Goal: Information Seeking & Learning: Find specific fact

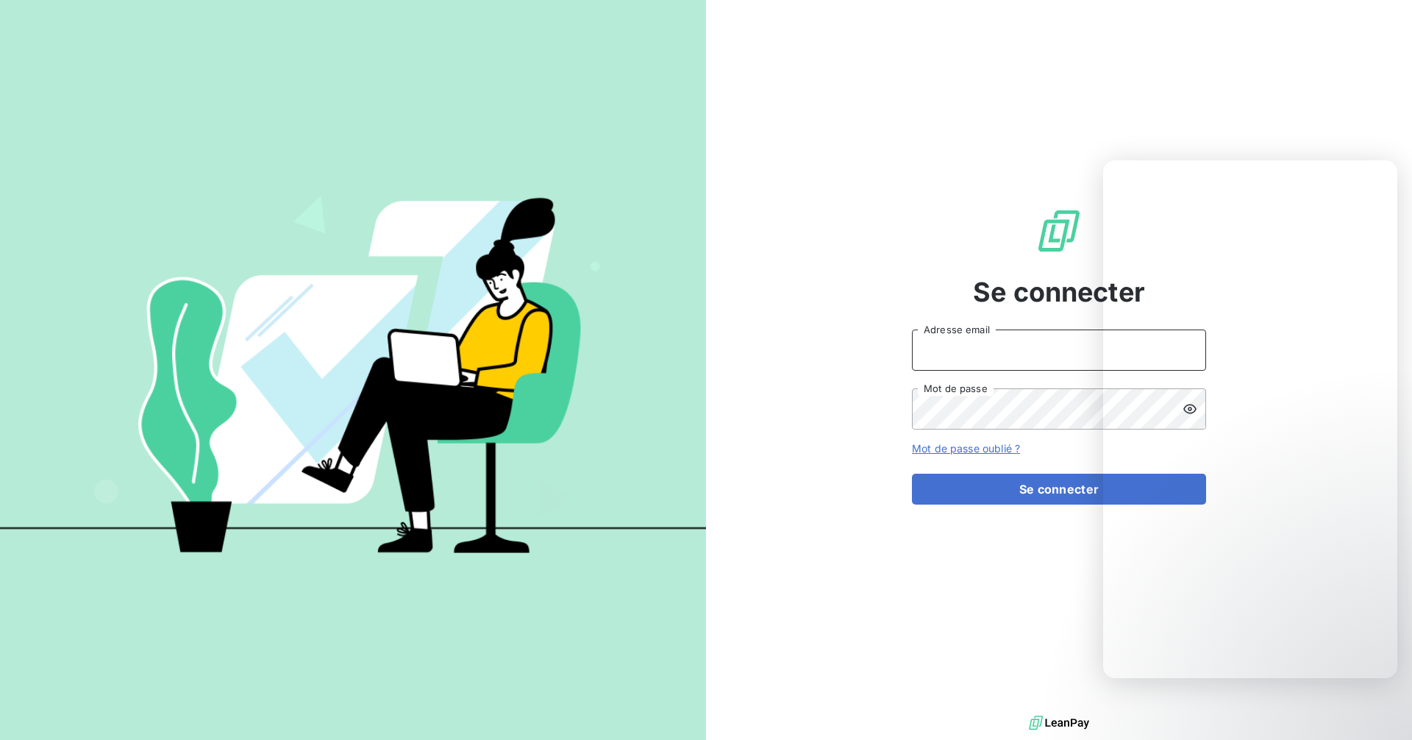
click at [967, 350] on input "Adresse email" at bounding box center [1059, 350] width 294 height 41
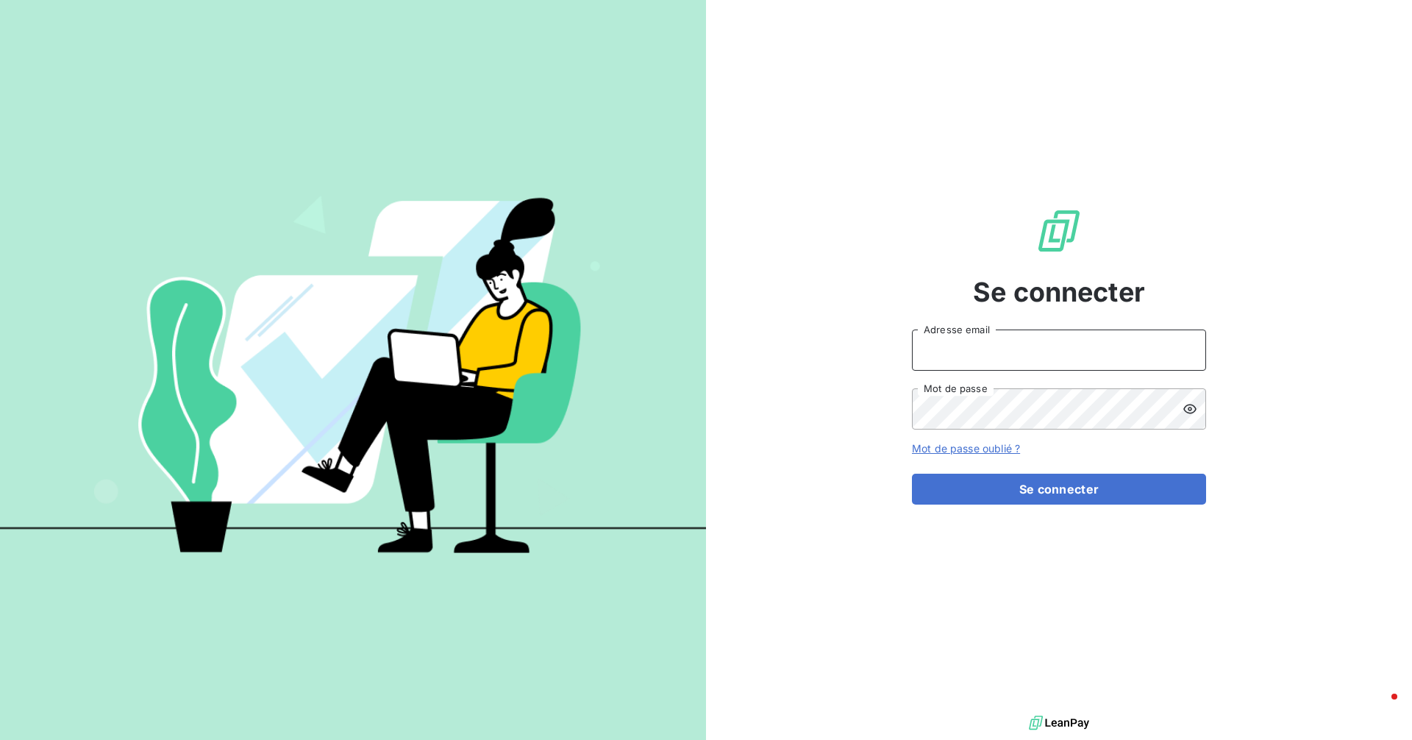
click at [970, 349] on input "Adresse email" at bounding box center [1059, 350] width 294 height 41
click at [0, 739] on com-1password-button at bounding box center [0, 740] width 0 height 0
type input "recouvrement-isolidarite@cmservice.fr"
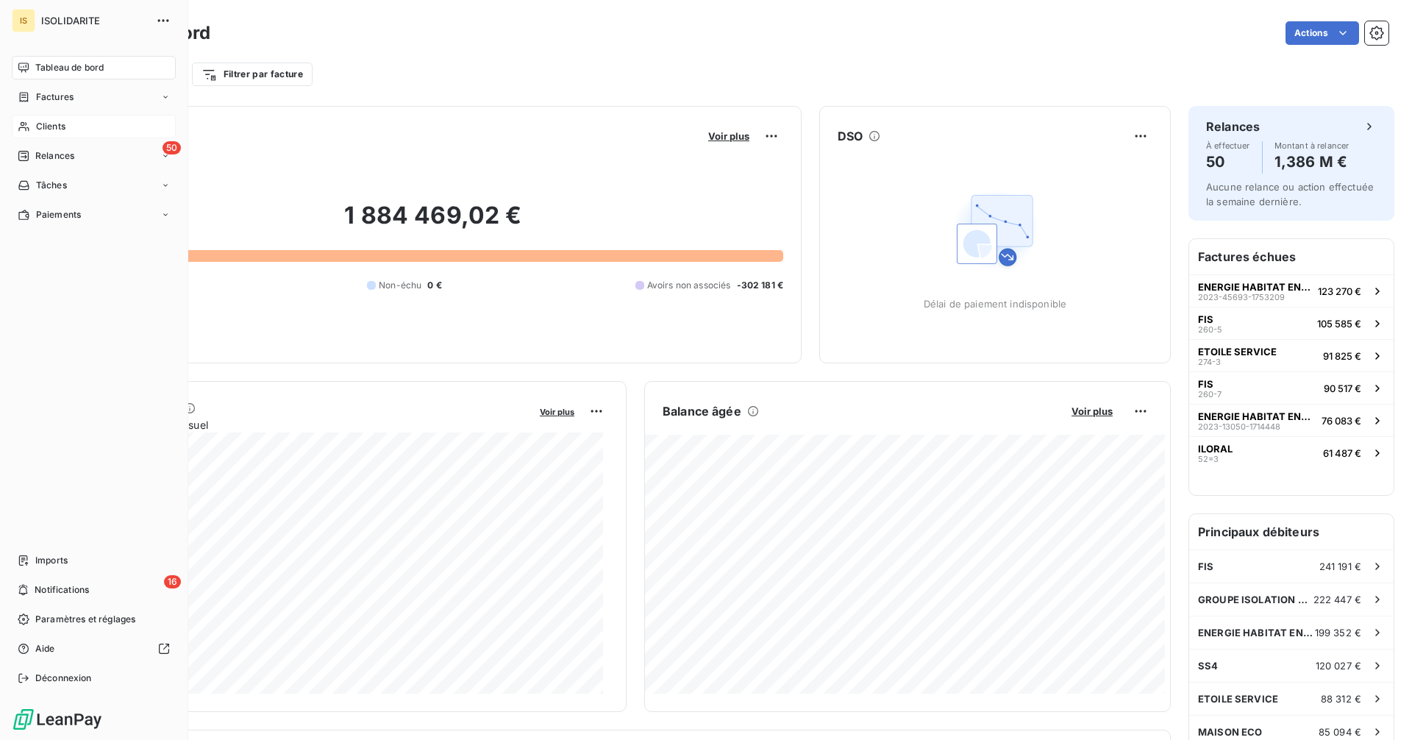
click at [61, 126] on span "Clients" at bounding box center [50, 126] width 29 height 13
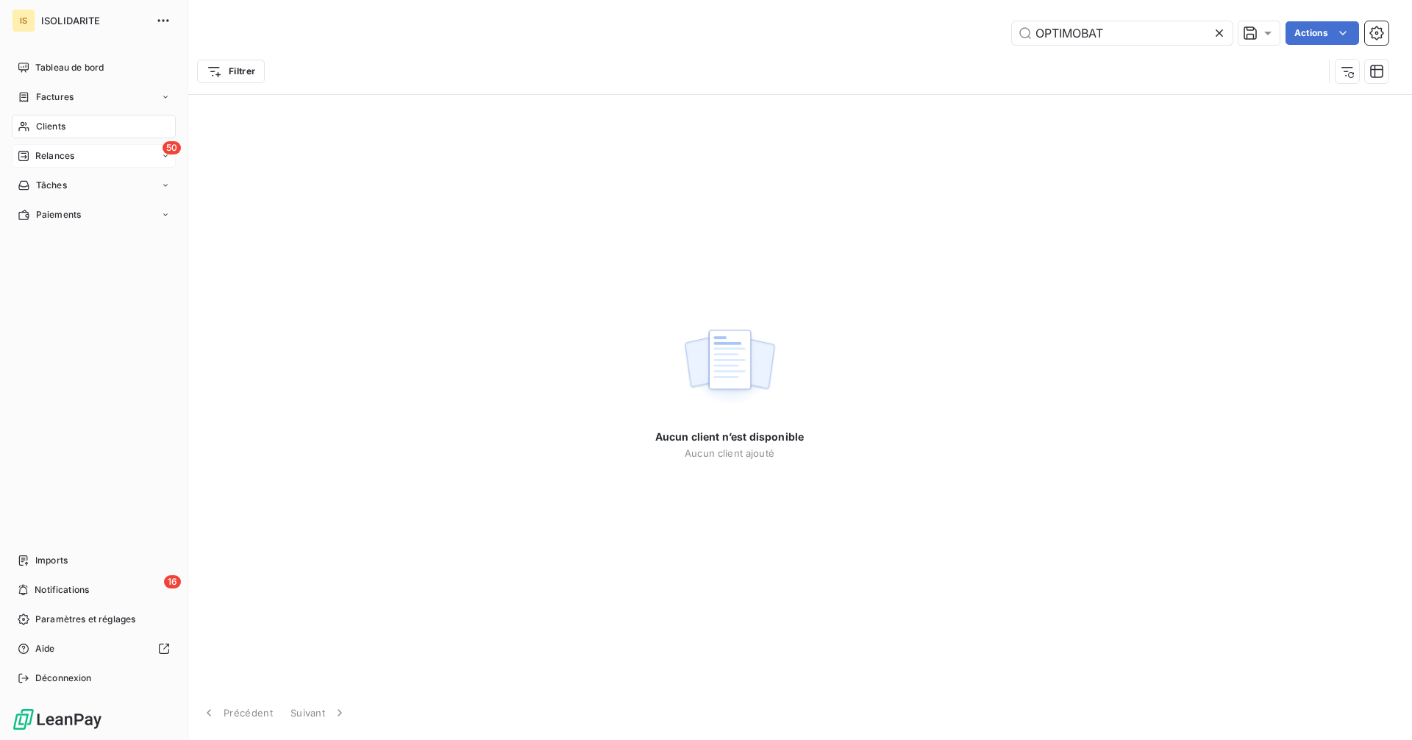
click at [43, 155] on span "Relances" at bounding box center [54, 155] width 39 height 13
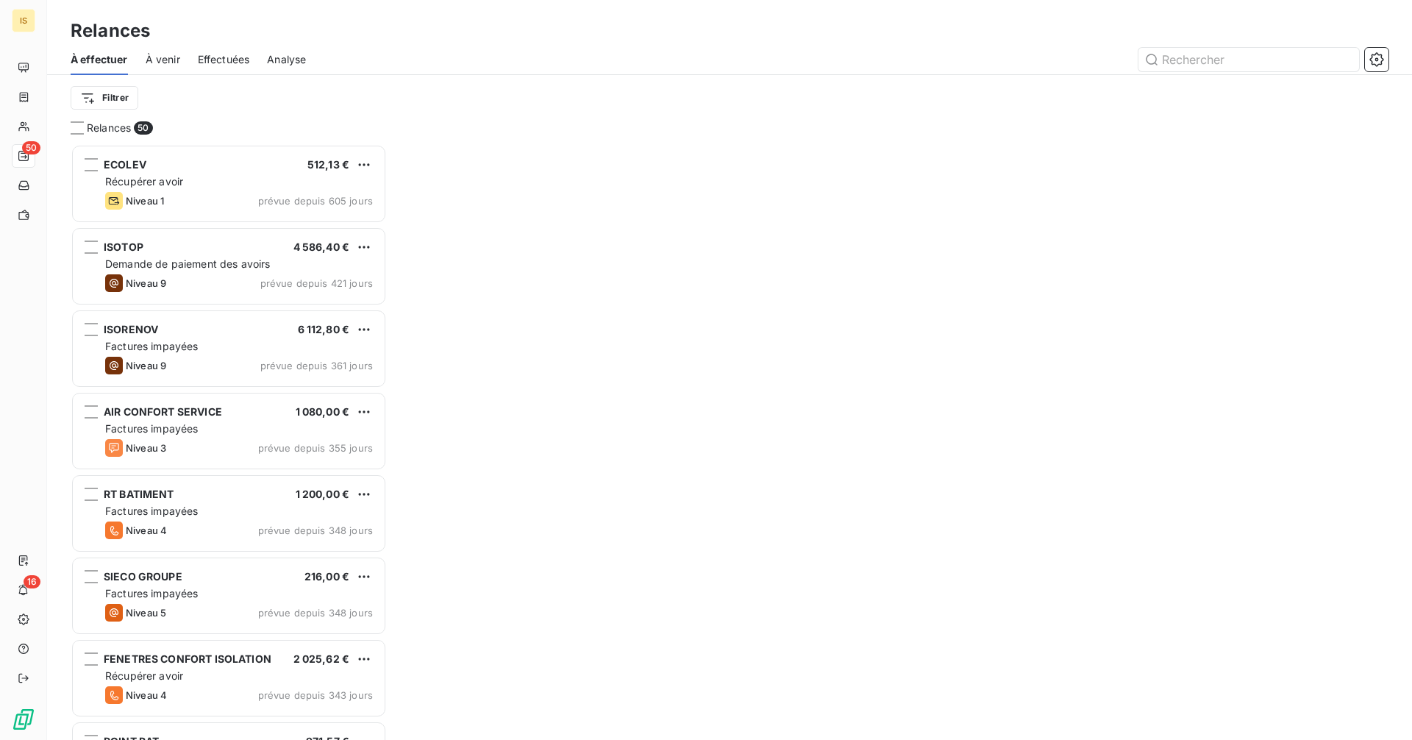
scroll to position [585, 305]
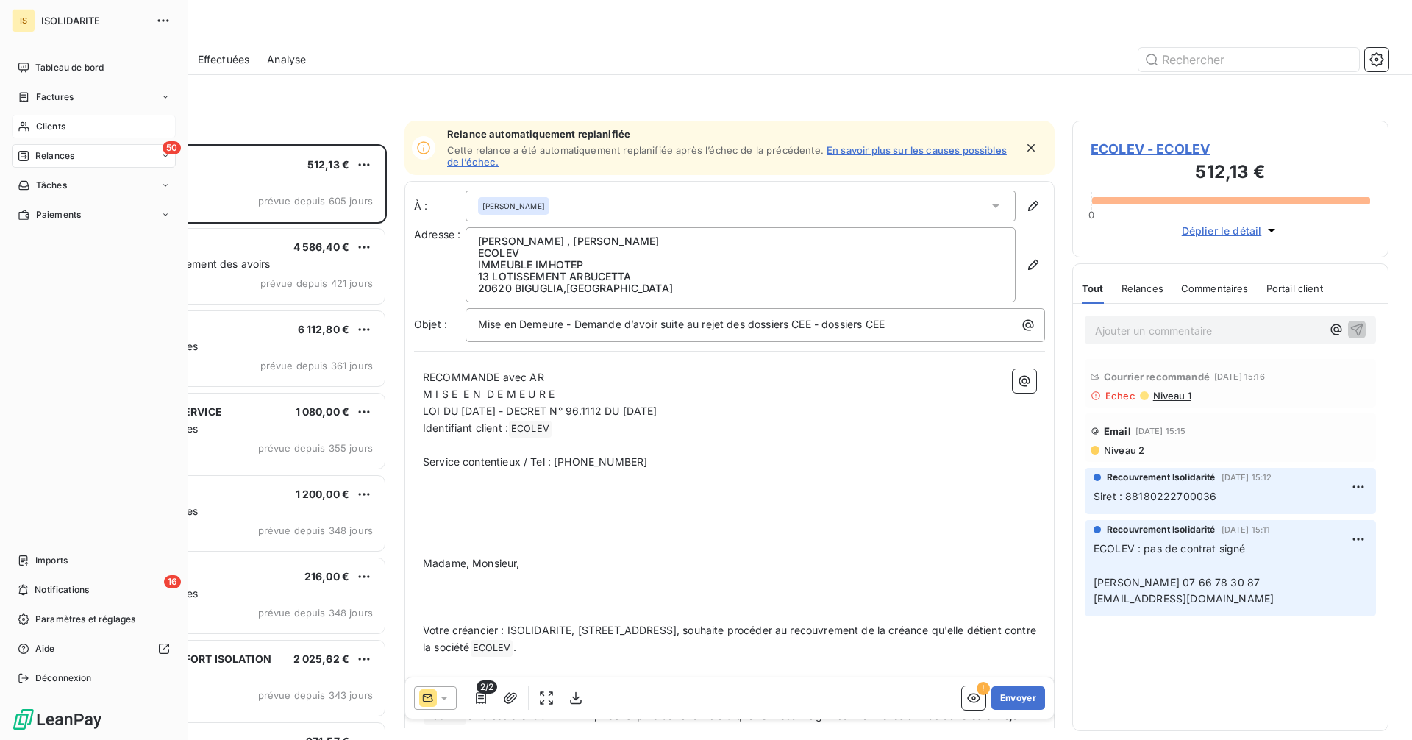
click at [39, 126] on span "Clients" at bounding box center [50, 126] width 29 height 13
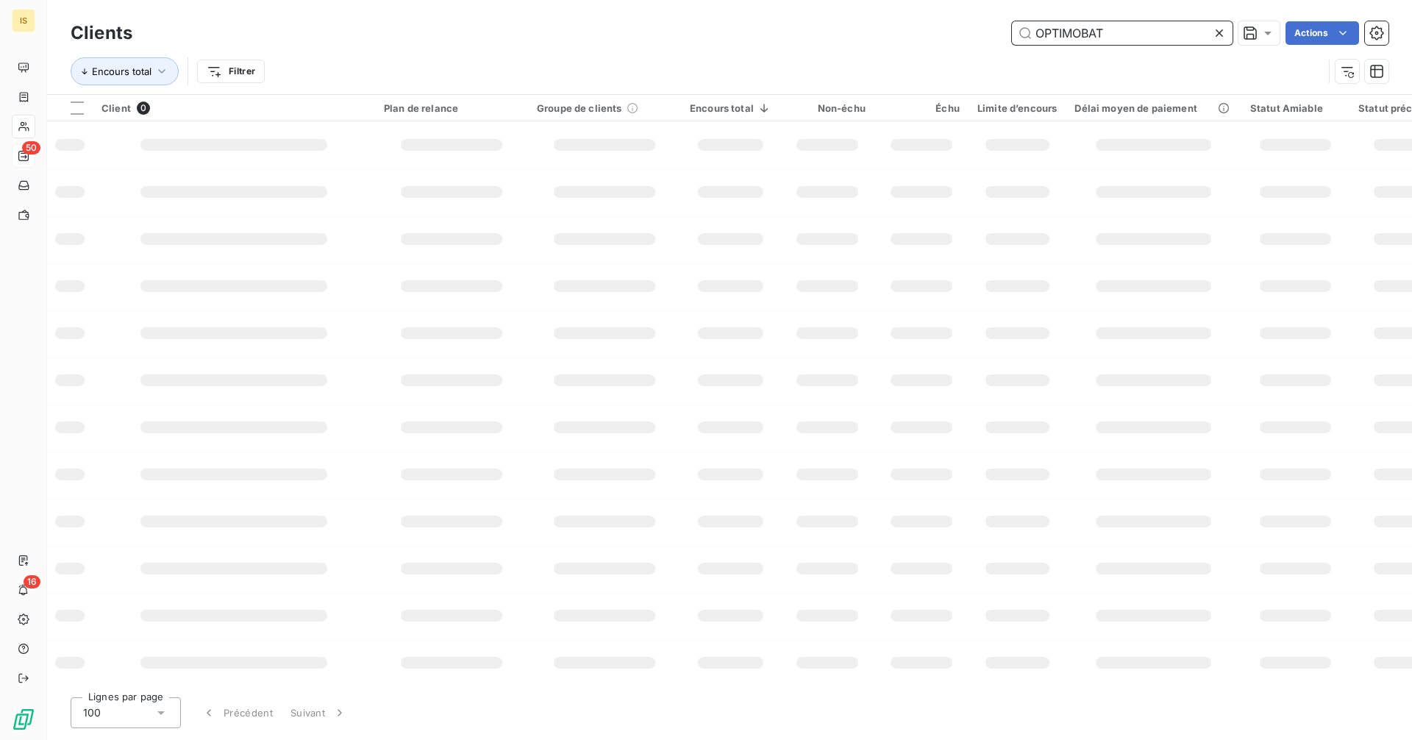
drag, startPoint x: 1165, startPoint y: 29, endPoint x: 979, endPoint y: 35, distance: 186.2
click at [979, 35] on div "OPTIMOBAT Actions" at bounding box center [769, 33] width 1239 height 24
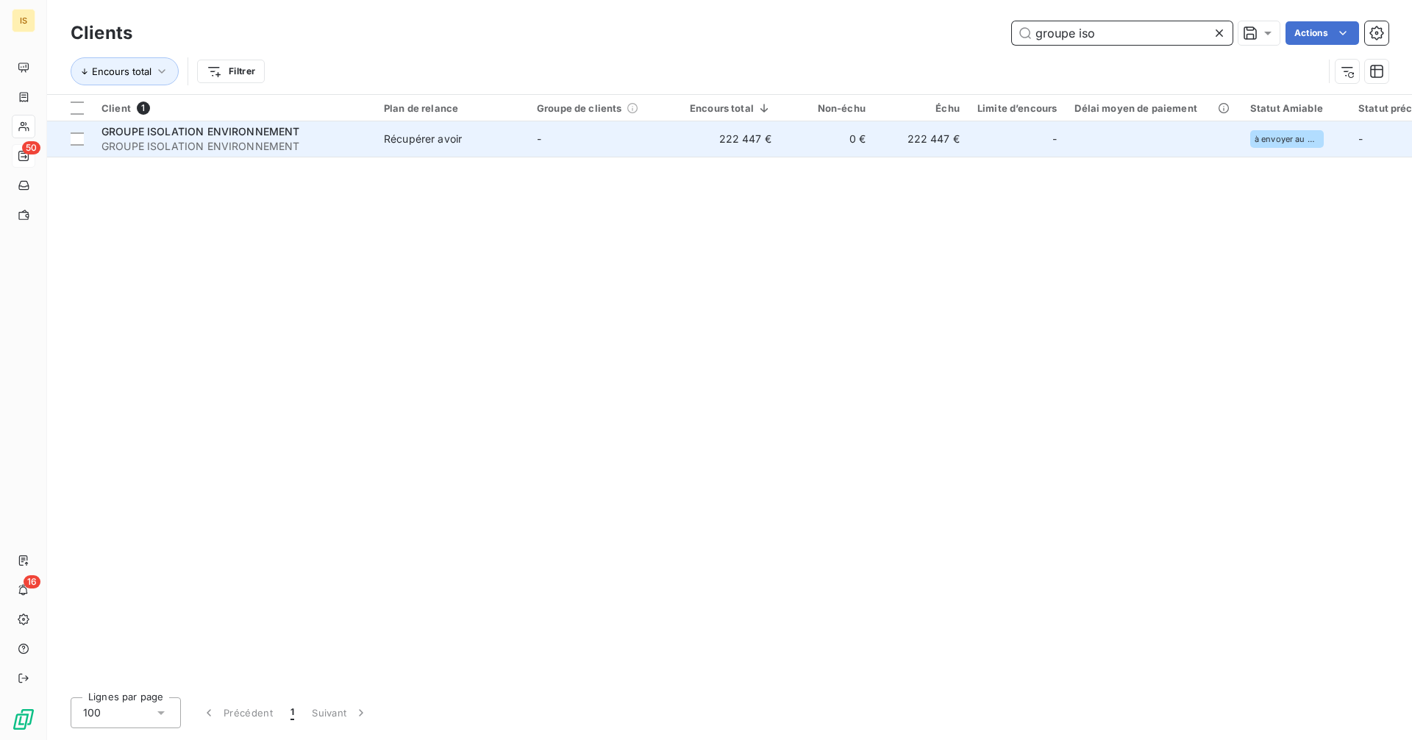
type input "groupe iso"
click at [772, 147] on td "222 447 €" at bounding box center [730, 138] width 99 height 35
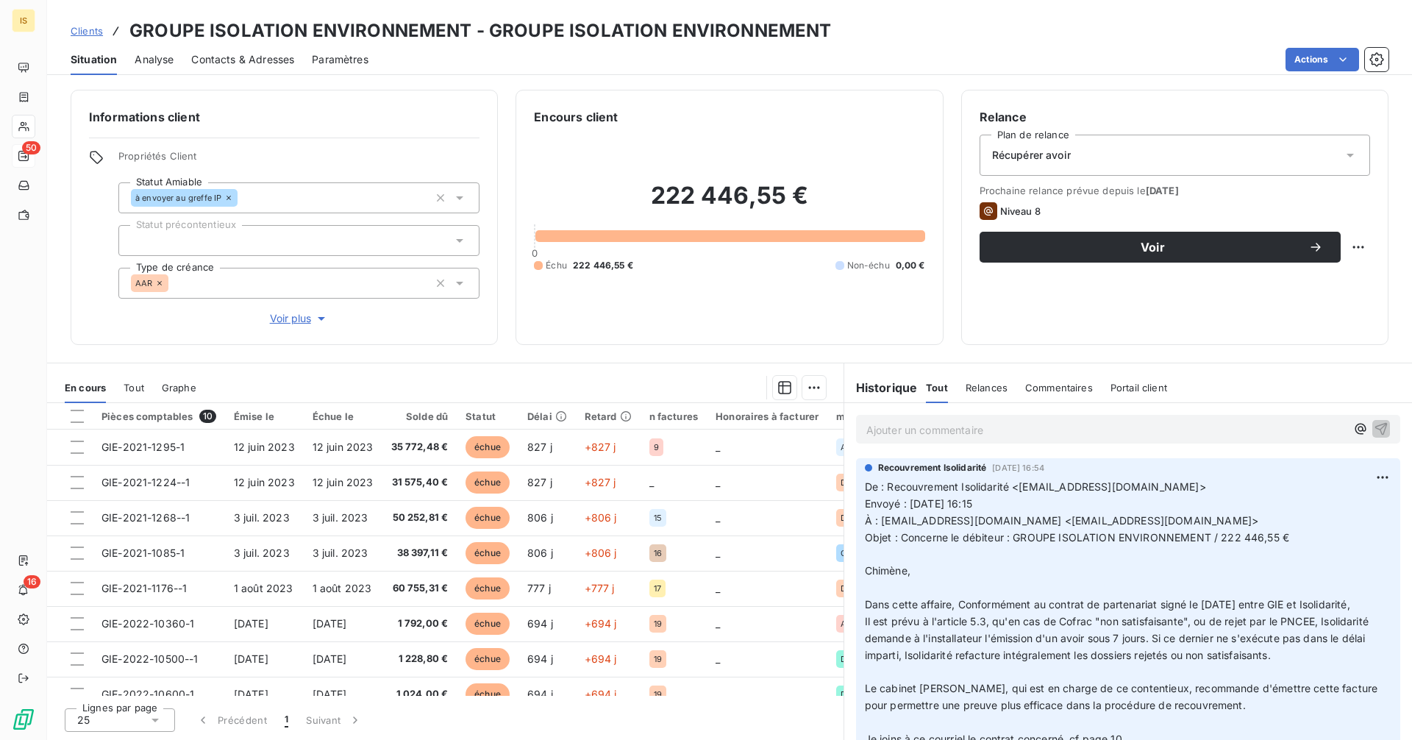
click at [252, 64] on span "Contacts & Adresses" at bounding box center [242, 59] width 103 height 15
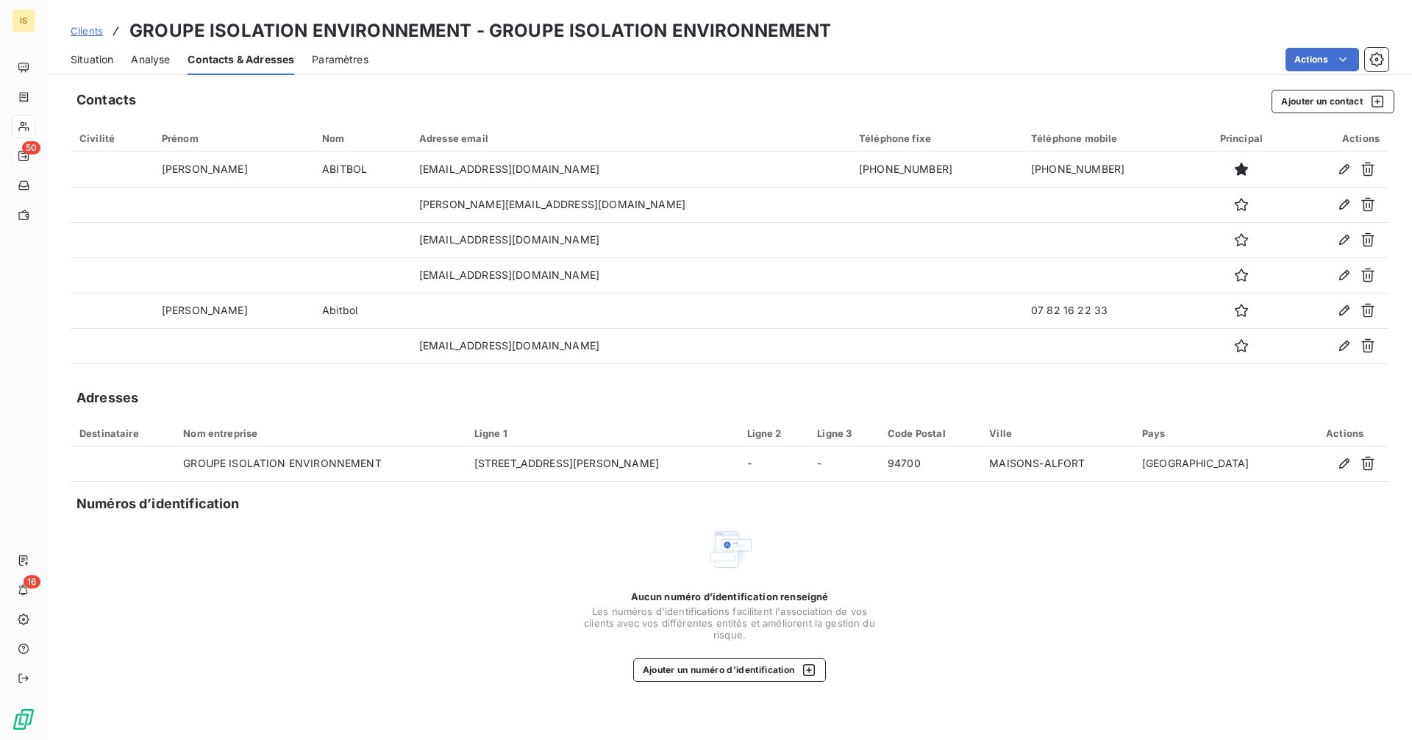
click at [104, 56] on span "Situation" at bounding box center [92, 59] width 43 height 15
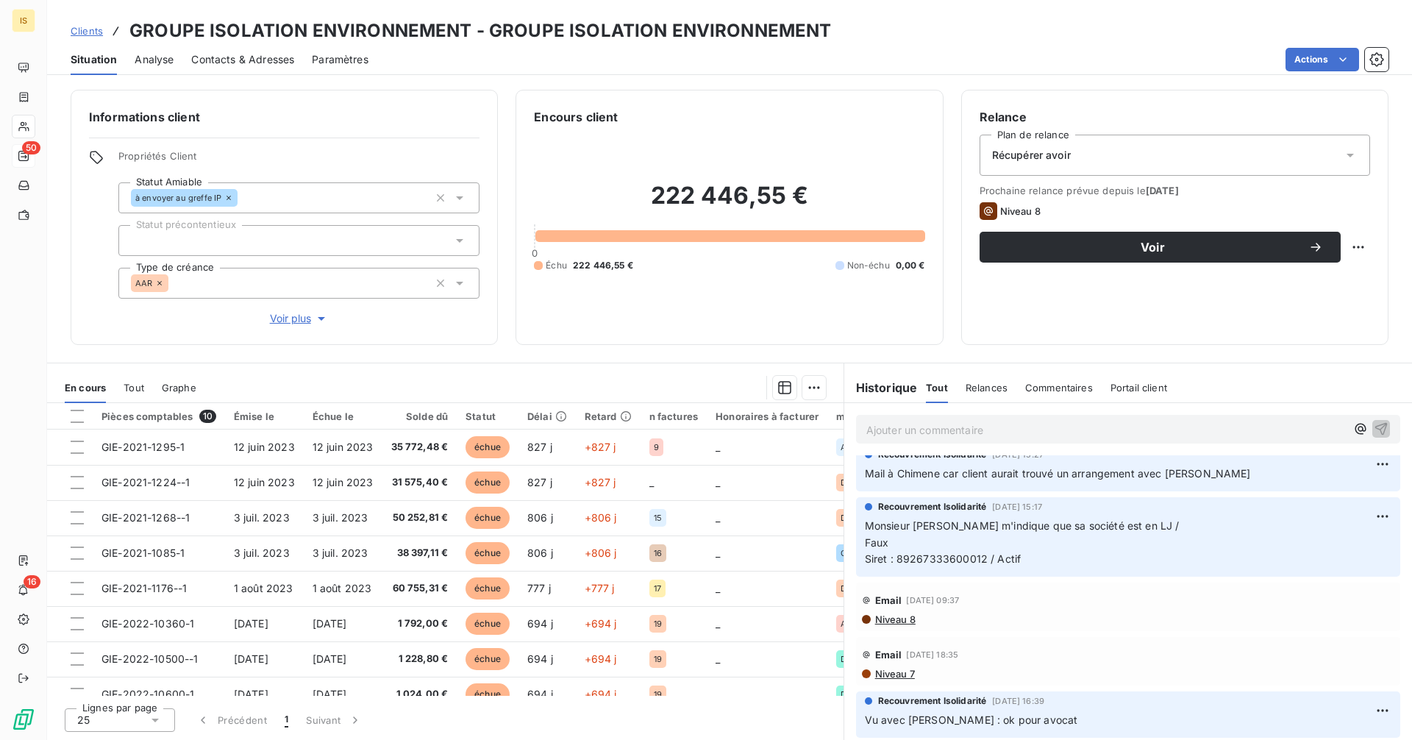
scroll to position [1715, 0]
click at [981, 559] on span "Monsieur Ishai m'indique que sa société est en LJ / Faux Siret : 89267333600012…" at bounding box center [1024, 541] width 318 height 46
drag, startPoint x: 945, startPoint y: 559, endPoint x: 892, endPoint y: 559, distance: 53.0
click at [892, 559] on span "Monsieur Ishai m'indique que sa société est en LJ / Faux Siret : 89267333600012…" at bounding box center [1024, 541] width 318 height 46
click at [897, 555] on span "Monsieur Ishai m'indique que sa société est en LJ / Faux Siret : 89267333600012…" at bounding box center [1024, 541] width 318 height 46
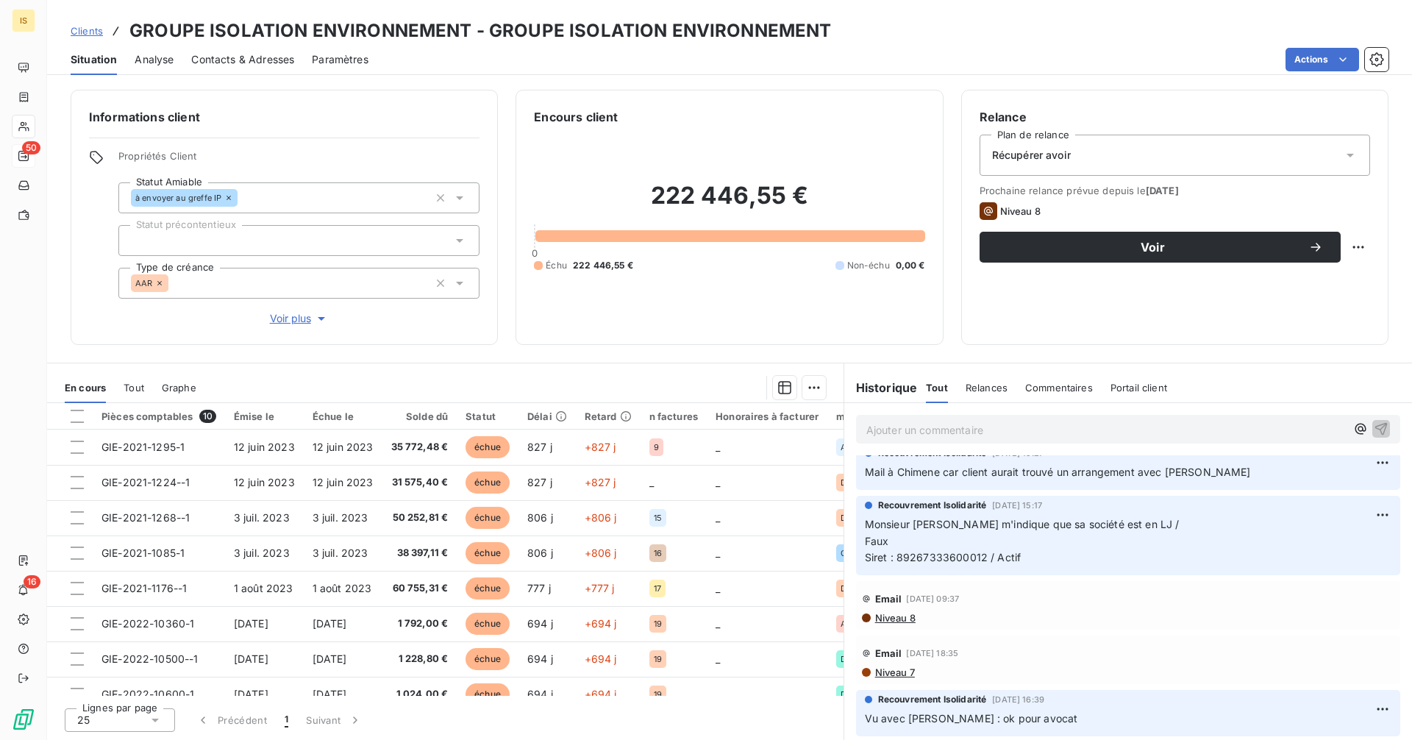
click at [983, 555] on span "Monsieur Ishai m'indique que sa société est en LJ / Faux Siret : 89267333600012…" at bounding box center [1024, 541] width 318 height 46
click at [985, 555] on span "Monsieur Ishai m'indique que sa société est en LJ / Faux Siret : 89267333600012…" at bounding box center [1024, 541] width 318 height 46
click at [983, 555] on span "Monsieur Ishai m'indique que sa société est en LJ / Faux Siret : 89267333600012…" at bounding box center [1024, 541] width 318 height 46
drag, startPoint x: 961, startPoint y: 555, endPoint x: 944, endPoint y: 555, distance: 16.9
click at [944, 555] on span "Monsieur Ishai m'indique que sa société est en LJ / Faux Siret : 89267333600012…" at bounding box center [1024, 541] width 318 height 46
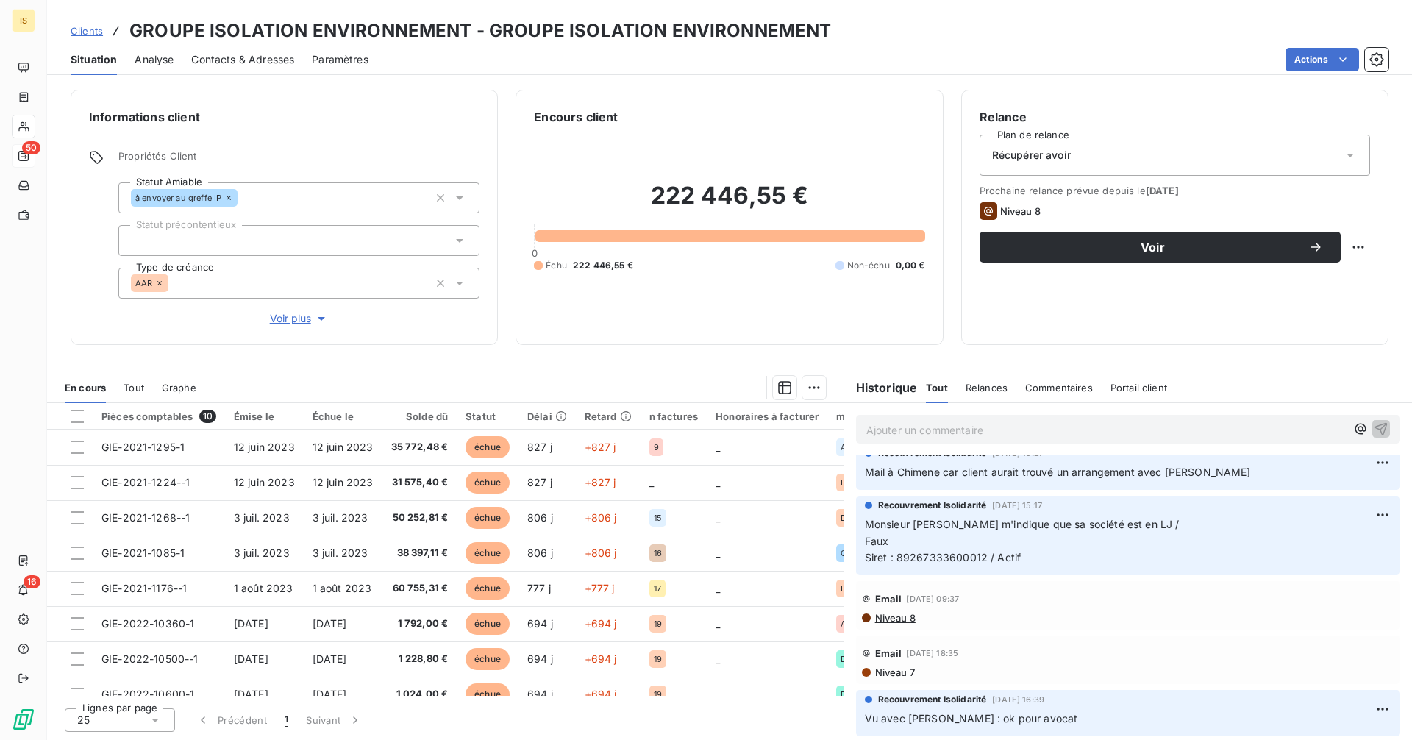
click at [983, 552] on span "Monsieur Ishai m'indique que sa société est en LJ / Faux Siret : 89267333600012…" at bounding box center [1024, 541] width 318 height 46
drag, startPoint x: 967, startPoint y: 554, endPoint x: 896, endPoint y: 558, distance: 70.7
click at [896, 558] on span "Monsieur Ishai m'indique que sa société est en LJ / Faux Siret : 89267333600012…" at bounding box center [1024, 541] width 318 height 46
copy span "8926733360001"
click at [268, 62] on span "Contacts & Adresses" at bounding box center [242, 59] width 103 height 15
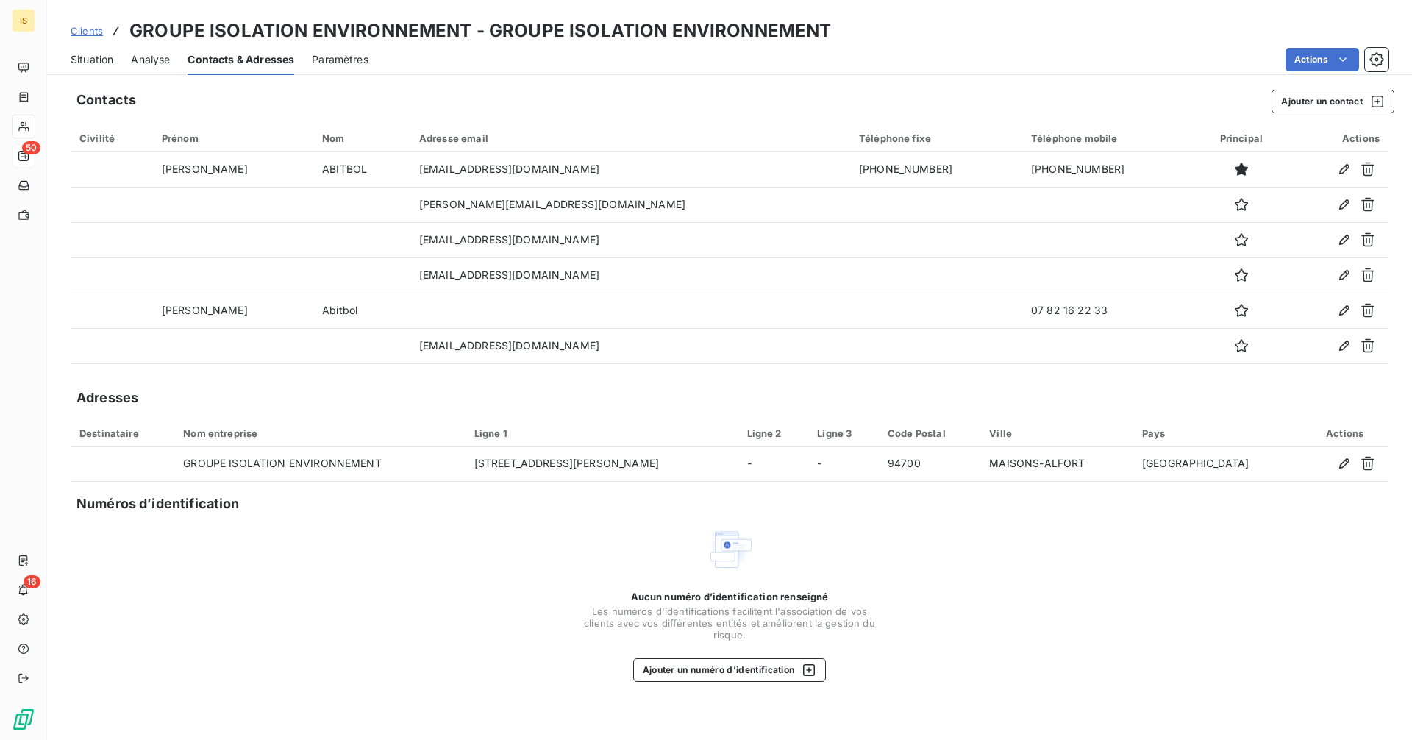
click at [86, 63] on span "Situation" at bounding box center [92, 59] width 43 height 15
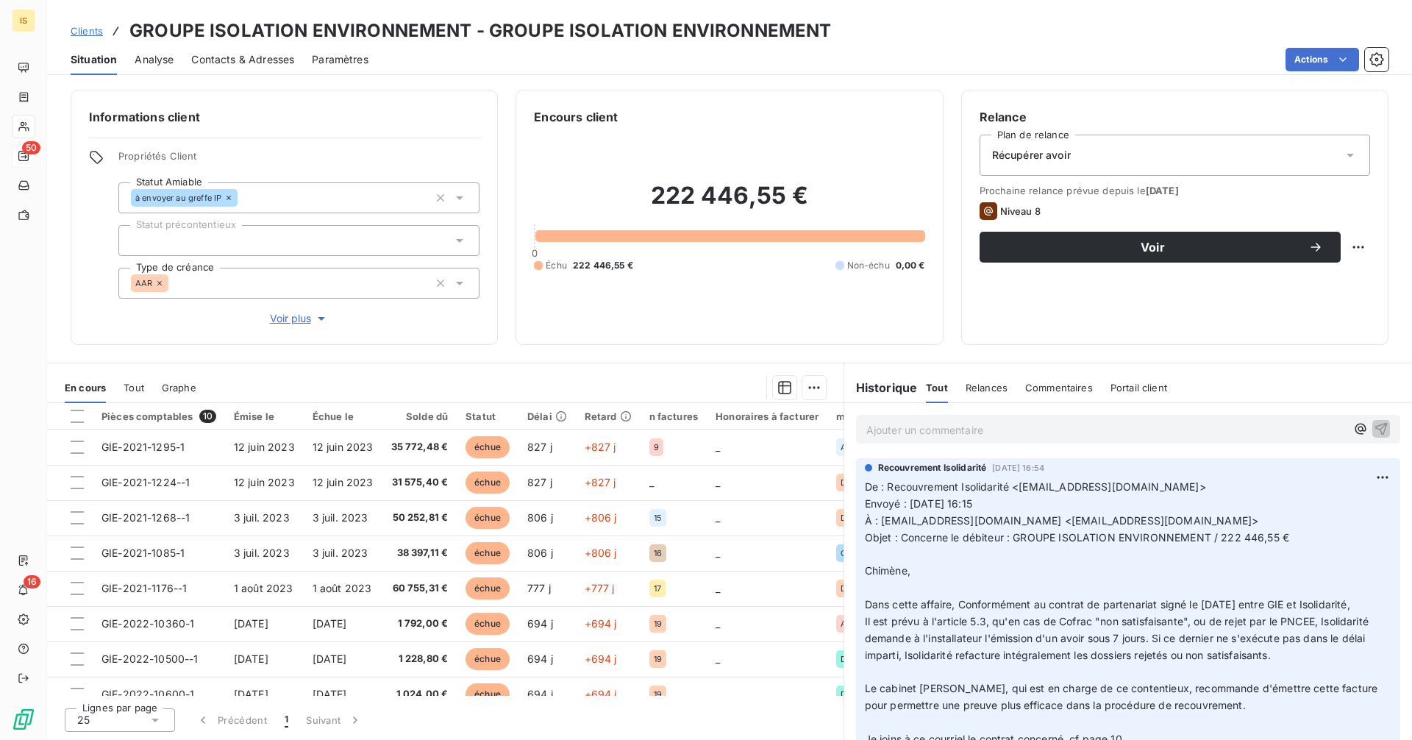
click at [470, 26] on h3 "GROUPE ISOLATION ENVIRONNEMENT - GROUPE ISOLATION ENVIRONNEMENT" at bounding box center [480, 31] width 702 height 26
click at [130, 28] on h3 "GROUPE ISOLATION ENVIRONNEMENT - GROUPE ISOLATION ENVIRONNEMENT" at bounding box center [480, 31] width 702 height 26
copy h3 "GROUPE ISOLATION ENVIRONNEMENT"
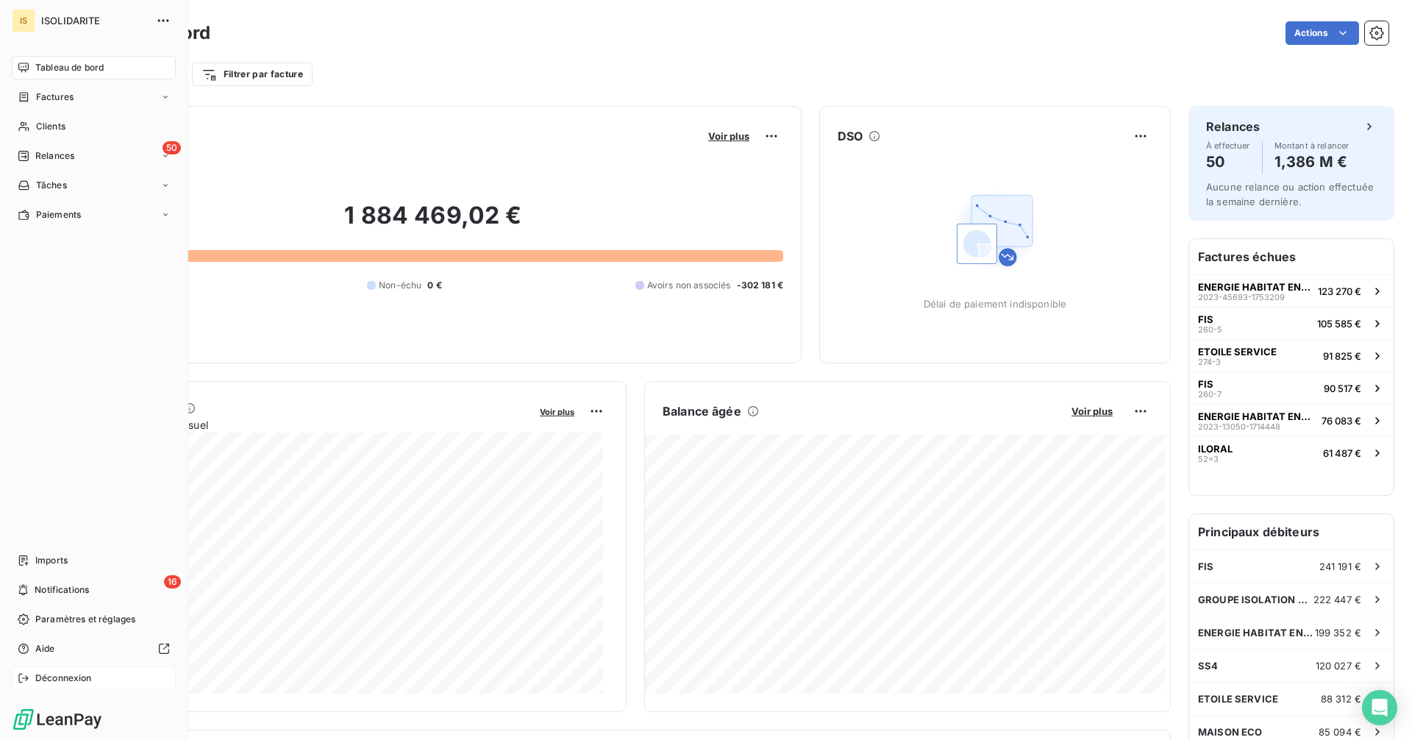
click at [71, 675] on span "Déconnexion" at bounding box center [63, 678] width 57 height 13
